Goal: Check status

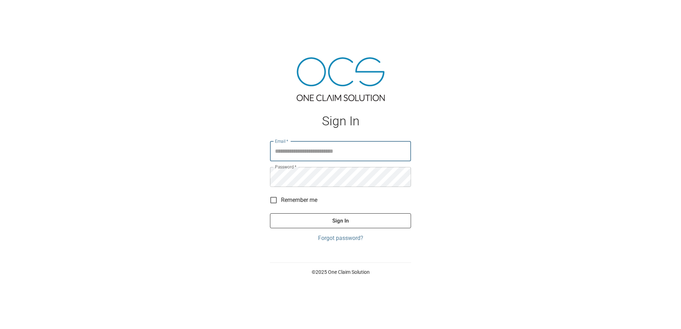
type input "**********"
click at [380, 224] on button "Sign In" at bounding box center [340, 220] width 141 height 15
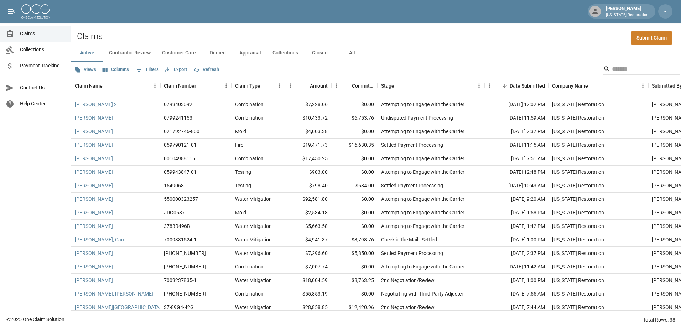
scroll to position [214, 0]
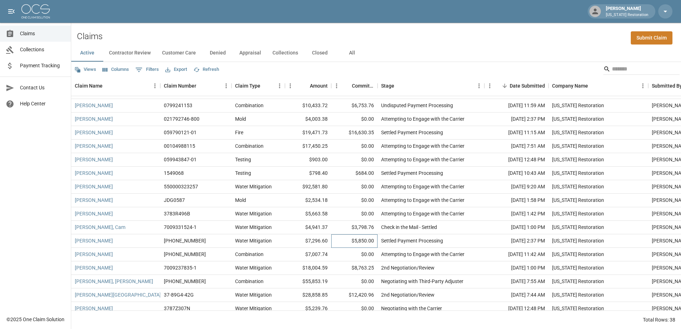
click at [351, 243] on div "$5,850.00" at bounding box center [354, 241] width 46 height 14
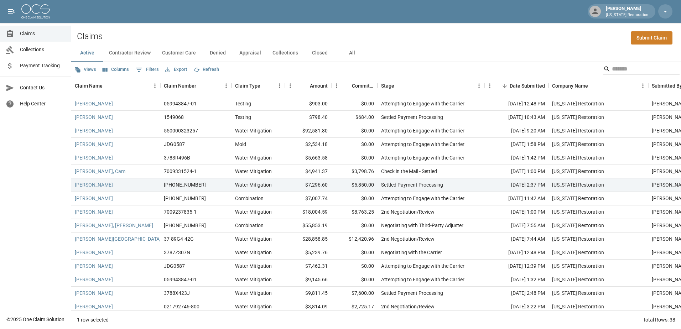
scroll to position [305, 0]
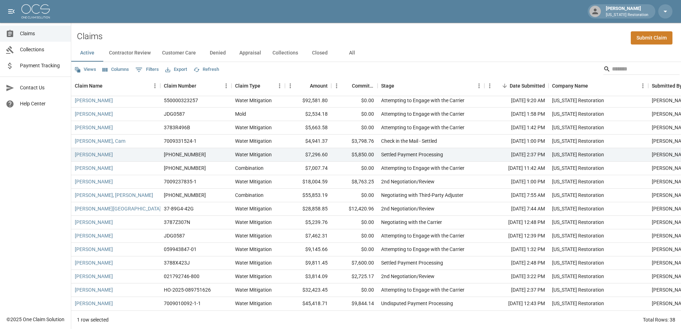
click at [222, 53] on button "Denied" at bounding box center [218, 53] width 32 height 17
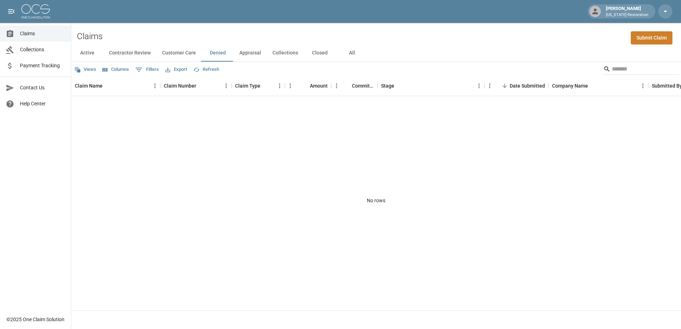
click at [314, 52] on button "Closed" at bounding box center [320, 53] width 32 height 17
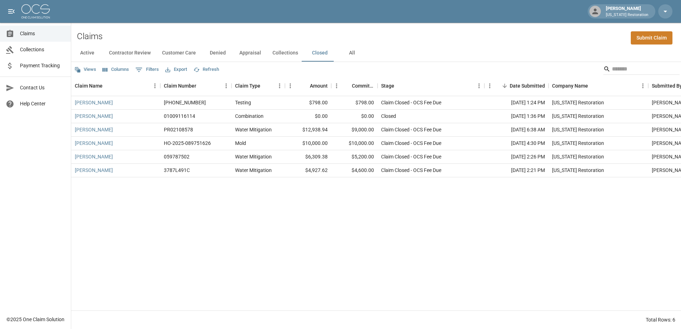
click at [342, 53] on button "All" at bounding box center [352, 53] width 32 height 17
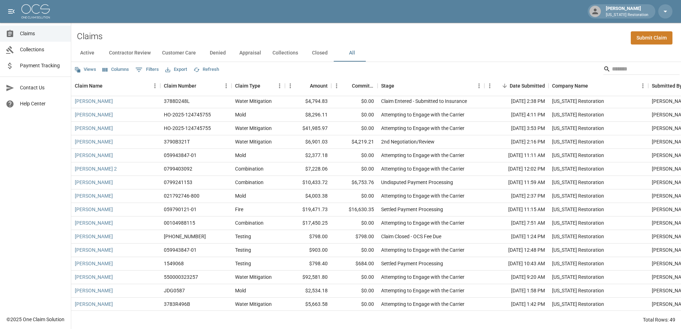
scroll to position [142, 0]
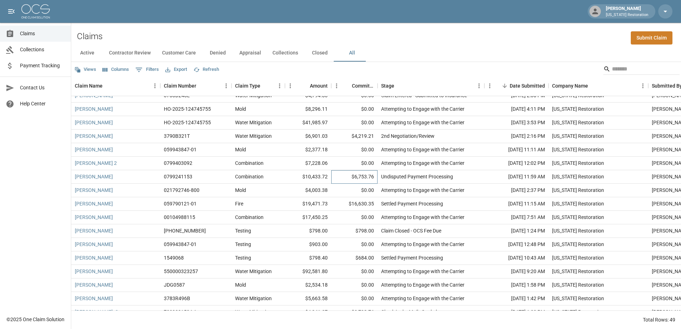
click at [345, 177] on div "$6,753.76" at bounding box center [354, 177] width 46 height 14
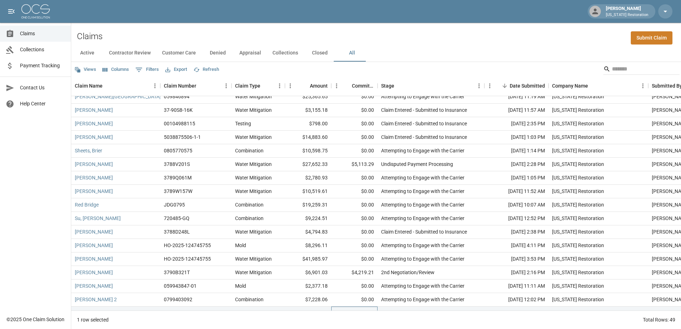
scroll to position [0, 0]
